Goal: Register for event/course

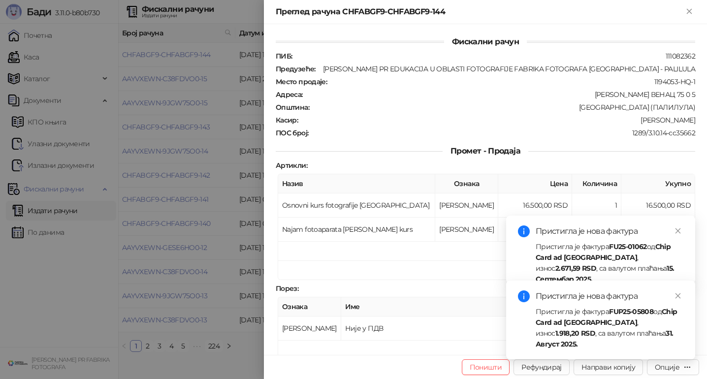
scroll to position [203, 0]
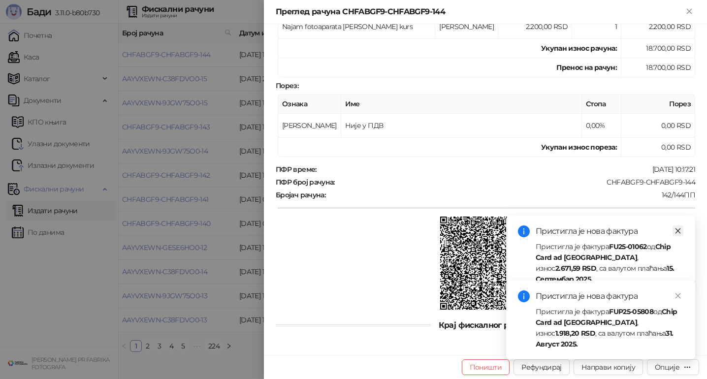
click at [680, 231] on icon "close" at bounding box center [678, 231] width 7 height 7
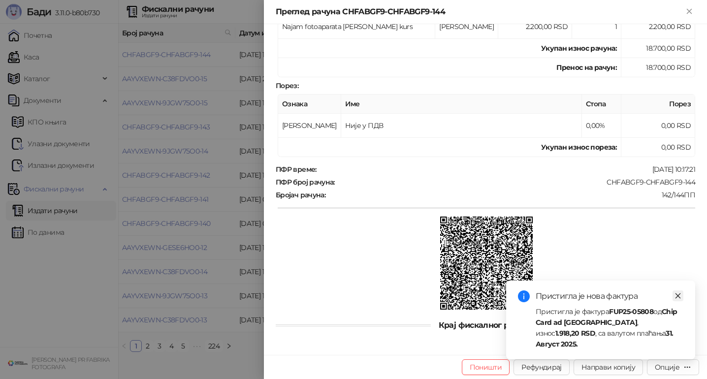
click at [681, 299] on icon "close" at bounding box center [678, 296] width 7 height 7
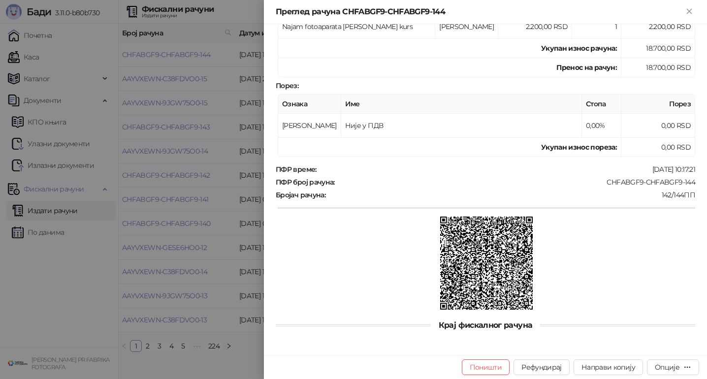
click at [57, 203] on div at bounding box center [353, 189] width 707 height 379
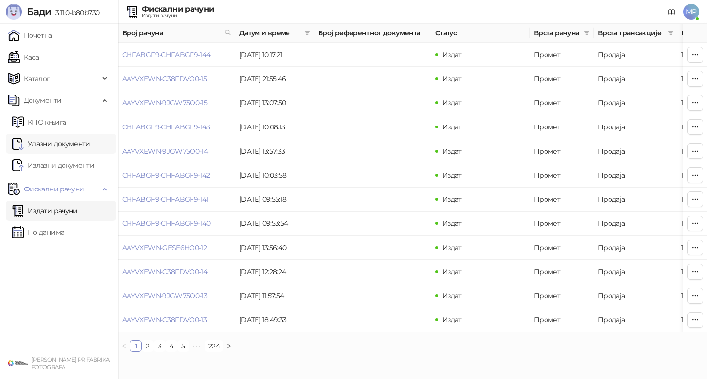
click at [56, 141] on link "Улазни документи" at bounding box center [51, 144] width 78 height 20
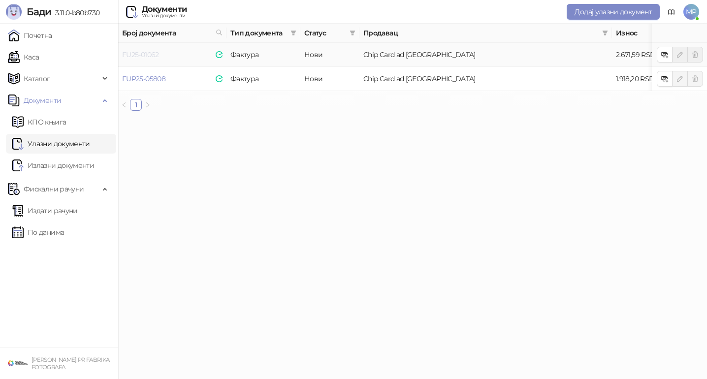
click at [158, 57] on link "FU25-01062" at bounding box center [140, 54] width 37 height 9
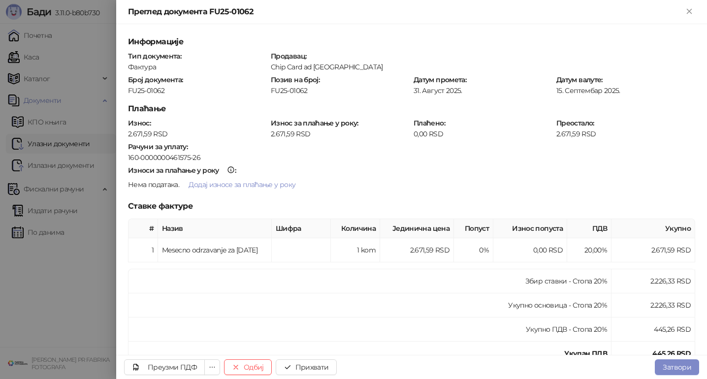
click at [99, 58] on div at bounding box center [353, 189] width 707 height 379
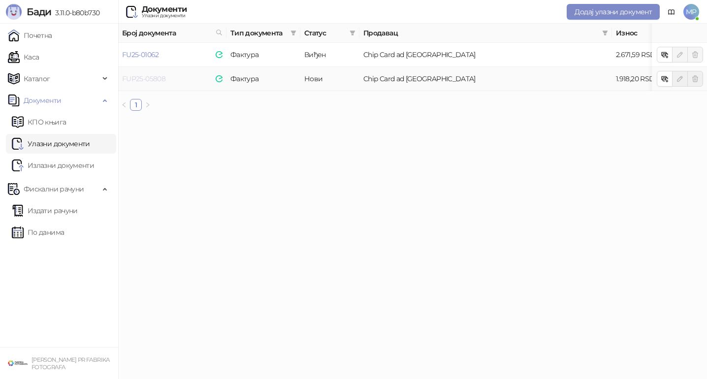
click at [145, 77] on link "FUP25-05808" at bounding box center [143, 78] width 43 height 9
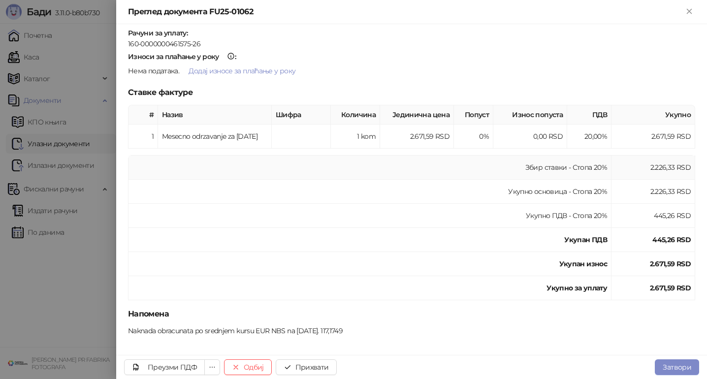
scroll to position [118, 0]
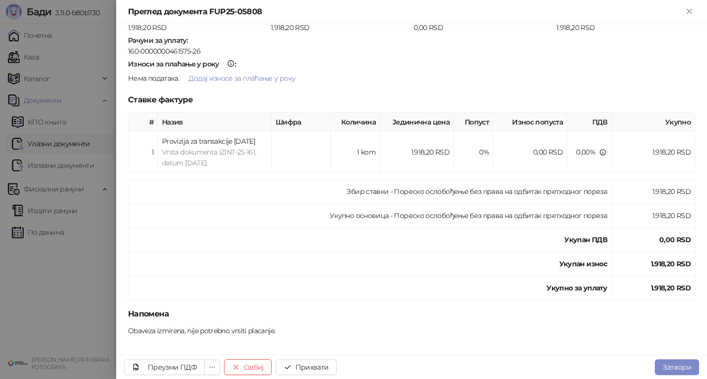
click at [86, 280] on div at bounding box center [353, 189] width 707 height 379
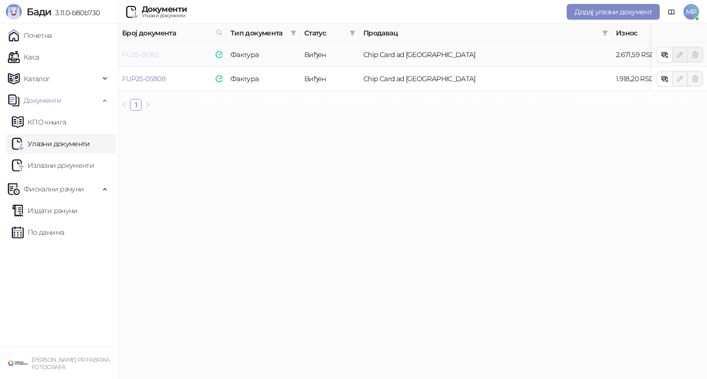
click at [152, 54] on link "FU25-01062" at bounding box center [140, 54] width 37 height 9
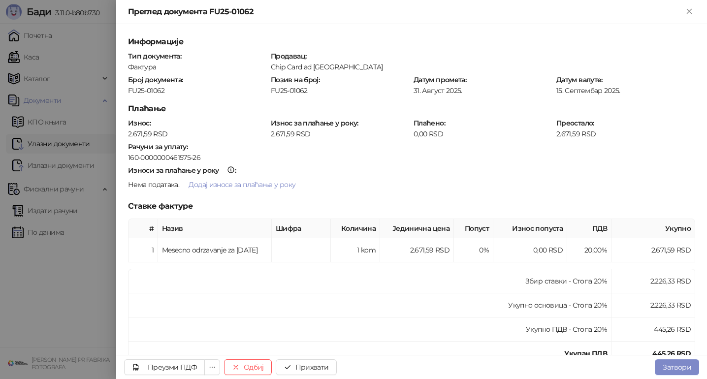
click at [93, 306] on div at bounding box center [353, 189] width 707 height 379
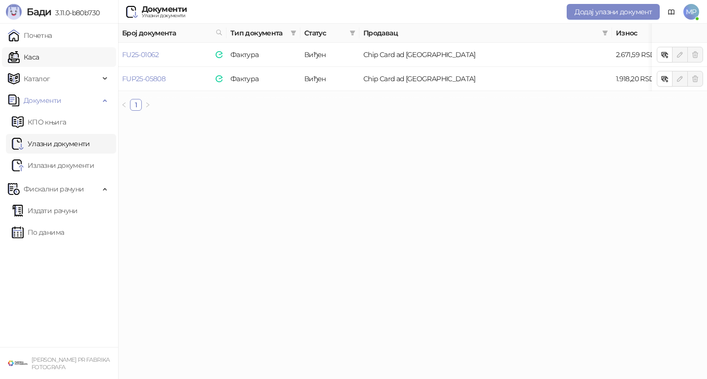
click at [39, 59] on link "Каса" at bounding box center [23, 57] width 31 height 20
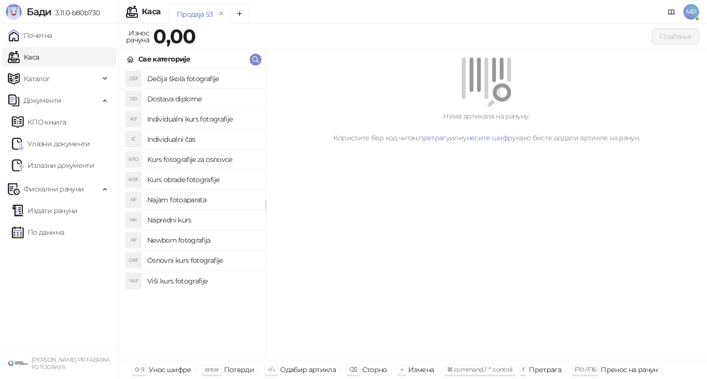
click at [194, 256] on h4 "Osnovni kurs fotografije" at bounding box center [202, 261] width 110 height 16
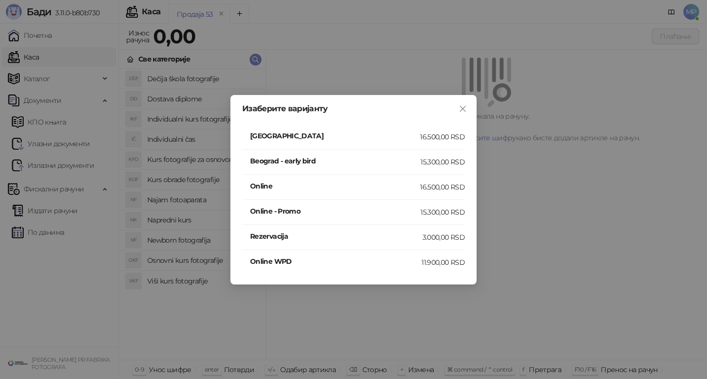
click at [314, 131] on h4 "[GEOGRAPHIC_DATA]" at bounding box center [335, 136] width 170 height 11
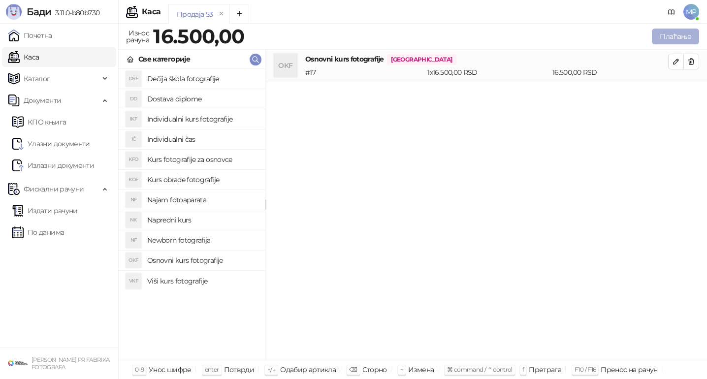
click at [675, 34] on button "Плаћање" at bounding box center [675, 37] width 47 height 16
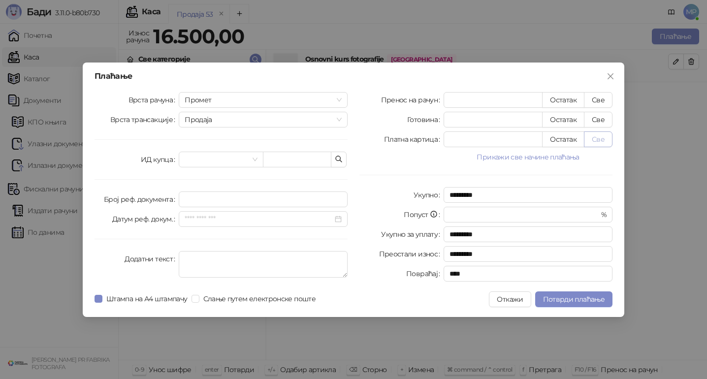
click at [603, 137] on button "Све" at bounding box center [598, 140] width 29 height 16
type input "*****"
type input "****"
click at [261, 296] on span "Слање путем електронске поште" at bounding box center [259, 299] width 120 height 11
click at [145, 296] on span "Штампа на А4 штампачу" at bounding box center [146, 299] width 89 height 11
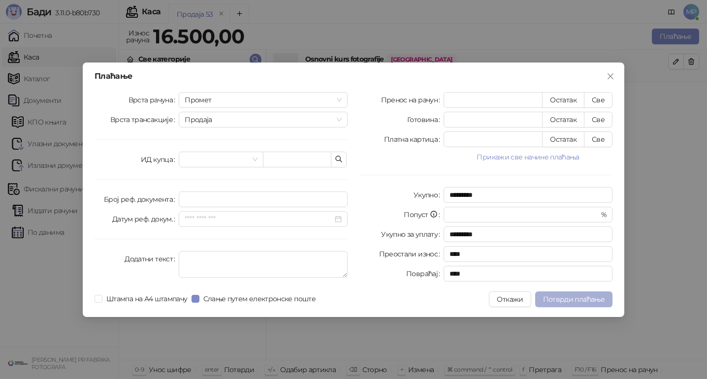
click at [574, 304] on button "Потврди плаћање" at bounding box center [573, 300] width 77 height 16
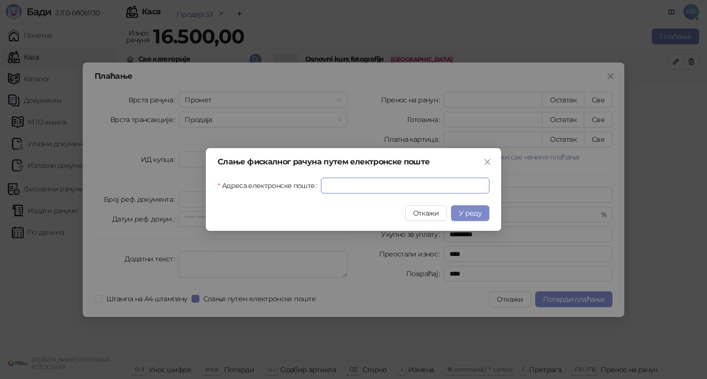
click at [382, 188] on input "Адреса електронске поште" at bounding box center [405, 186] width 168 height 16
paste input "**********"
type input "**********"
click at [472, 210] on span "У реду" at bounding box center [470, 213] width 23 height 9
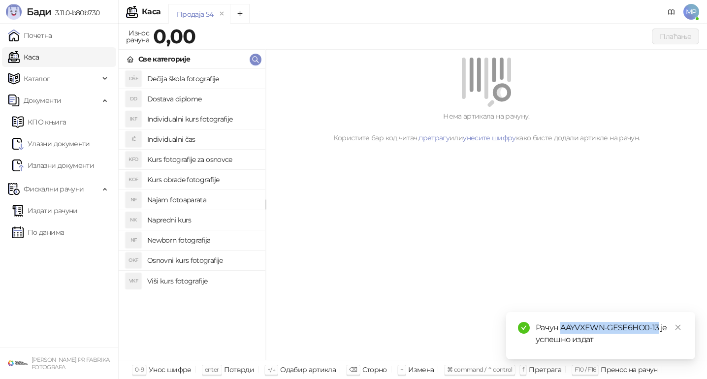
drag, startPoint x: 563, startPoint y: 327, endPoint x: 659, endPoint y: 323, distance: 96.1
click at [658, 324] on div "Рачун AAYVXEWN-GESE6HO0-13 је успешно издат" at bounding box center [610, 334] width 148 height 24
copy div "AAYVXEWN-GESE6HO0-13"
